Goal: Information Seeking & Learning: Understand process/instructions

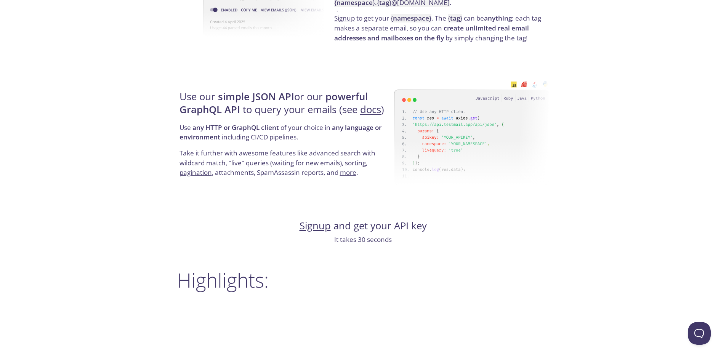
scroll to position [686, 0]
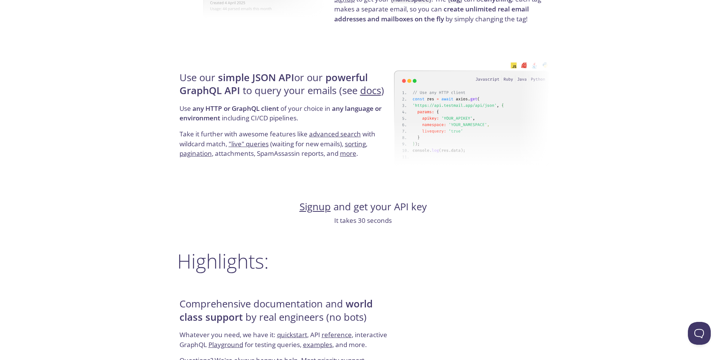
click at [325, 202] on link "Signup" at bounding box center [314, 206] width 31 height 13
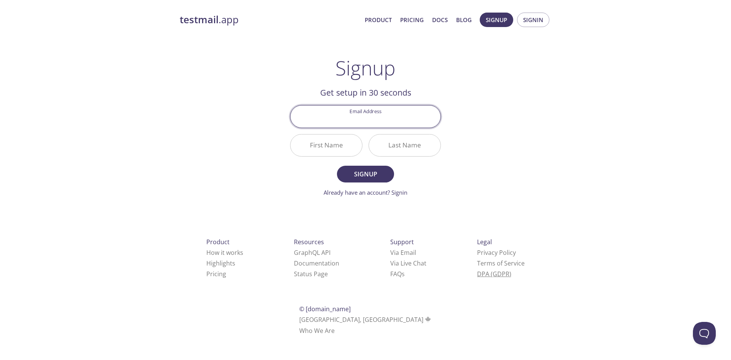
click at [477, 275] on link "DPA (GDPR)" at bounding box center [494, 274] width 34 height 8
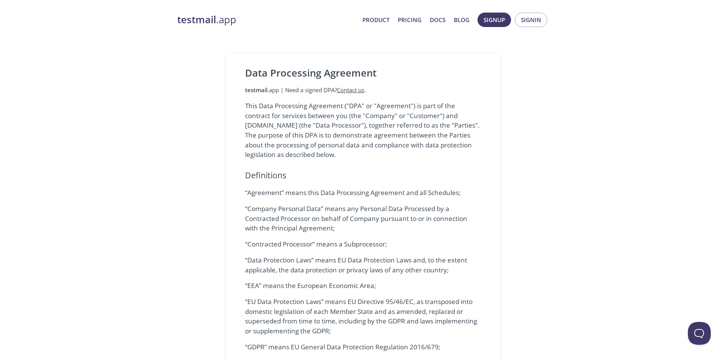
click at [346, 88] on link "Contact us" at bounding box center [350, 90] width 27 height 8
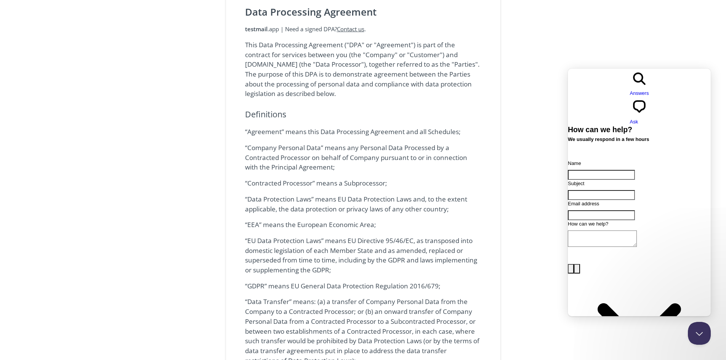
scroll to position [114, 0]
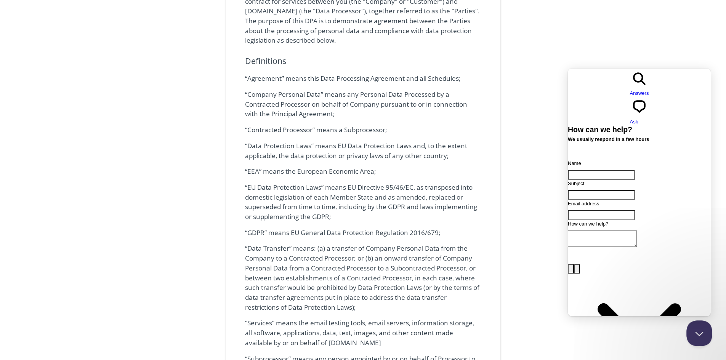
click at [692, 329] on button "Close Beacon popover" at bounding box center [697, 331] width 23 height 23
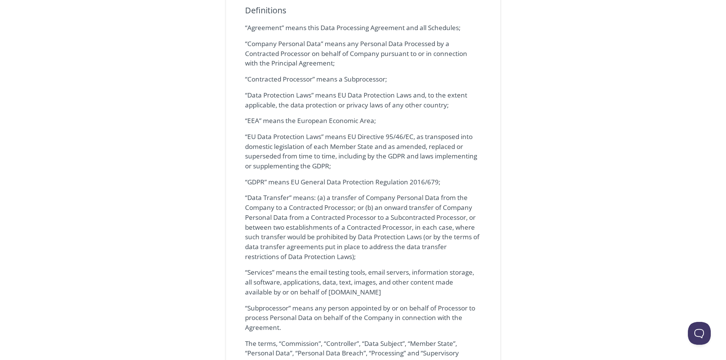
scroll to position [229, 0]
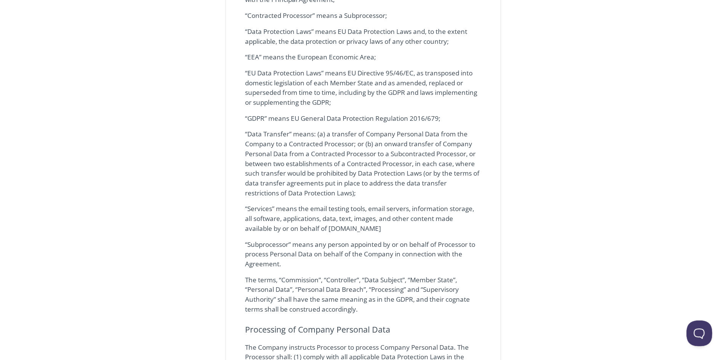
click at [704, 332] on button "Open Beacon popover" at bounding box center [697, 331] width 23 height 23
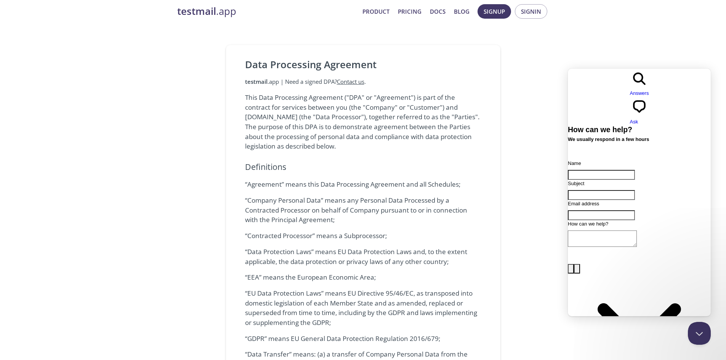
scroll to position [0, 0]
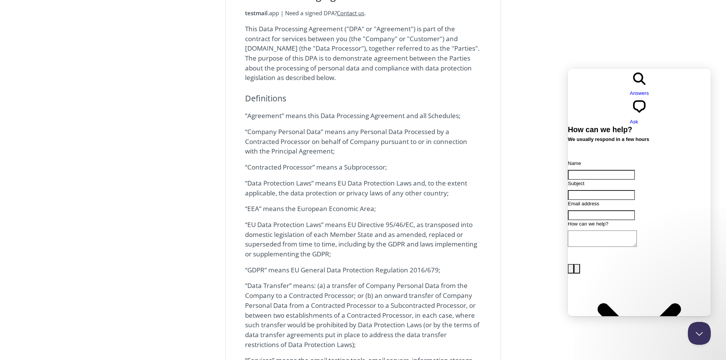
scroll to position [114, 0]
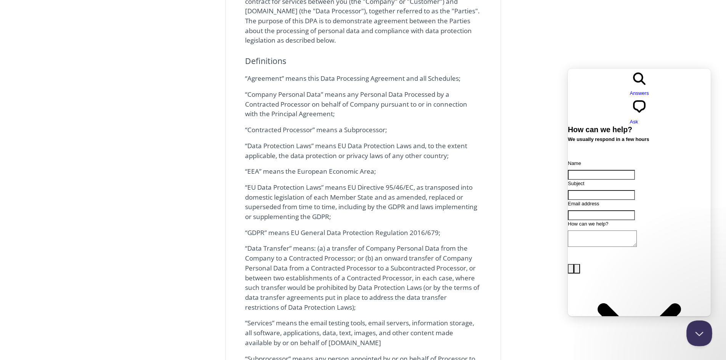
click at [697, 334] on button "Close Beacon popover" at bounding box center [697, 331] width 23 height 23
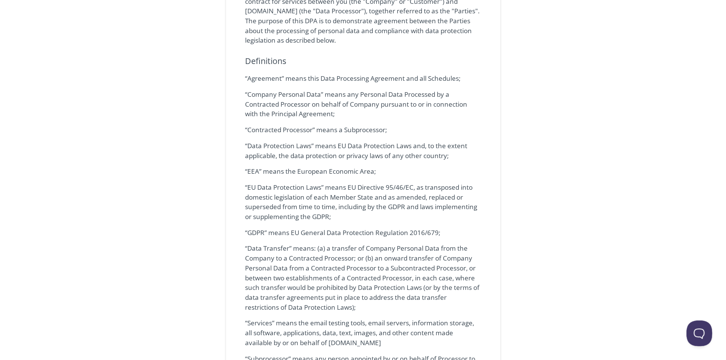
click at [699, 339] on button "Open Beacon popover" at bounding box center [697, 331] width 23 height 23
